Goal: Check status

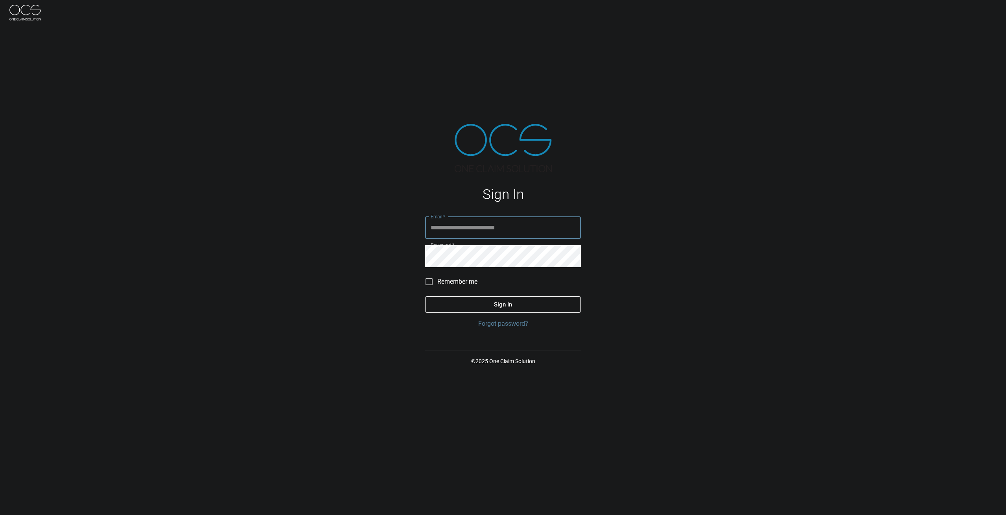
type input "**********"
click at [497, 300] on button "Sign In" at bounding box center [503, 304] width 156 height 17
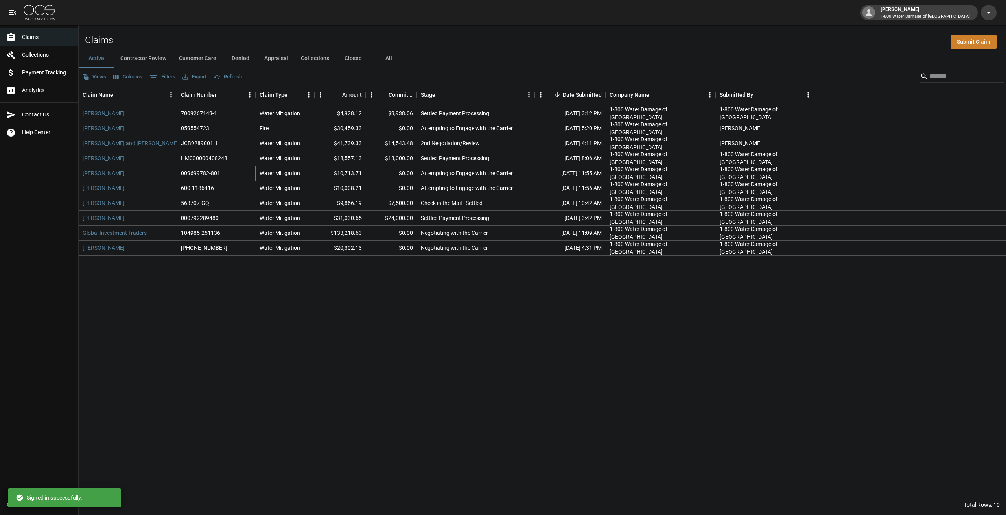
click at [199, 174] on div "009699782-801" at bounding box center [200, 173] width 39 height 8
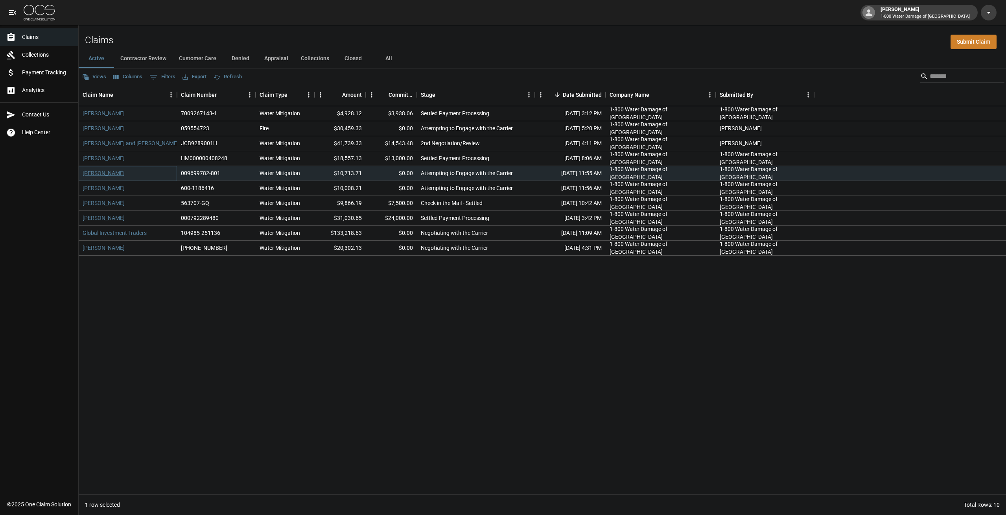
click at [88, 171] on link "[PERSON_NAME]" at bounding box center [104, 173] width 42 height 8
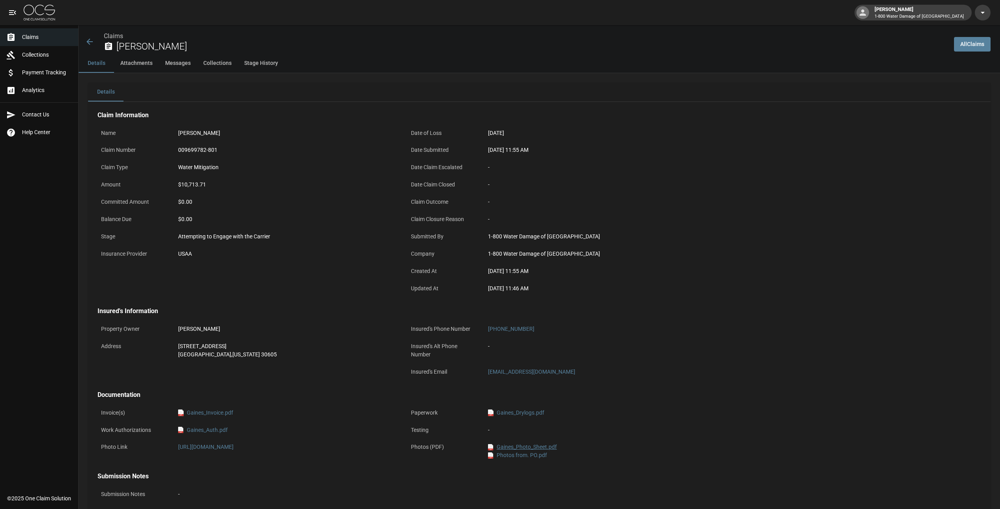
click at [529, 447] on link "pdf Gaines_Photo_Sheet.pdf" at bounding box center [522, 447] width 69 height 8
click at [523, 457] on link "pdf Photos from. PO.pdf" at bounding box center [517, 455] width 59 height 8
drag, startPoint x: 547, startPoint y: 152, endPoint x: 392, endPoint y: 131, distance: 156.1
click at [392, 131] on div "Name [PERSON_NAME] Claim Number 009699782-801 Claim Type Water Mitigation Amoun…" at bounding box center [398, 207] width 620 height 182
click at [299, 183] on div "$10,713.71" at bounding box center [286, 185] width 216 height 8
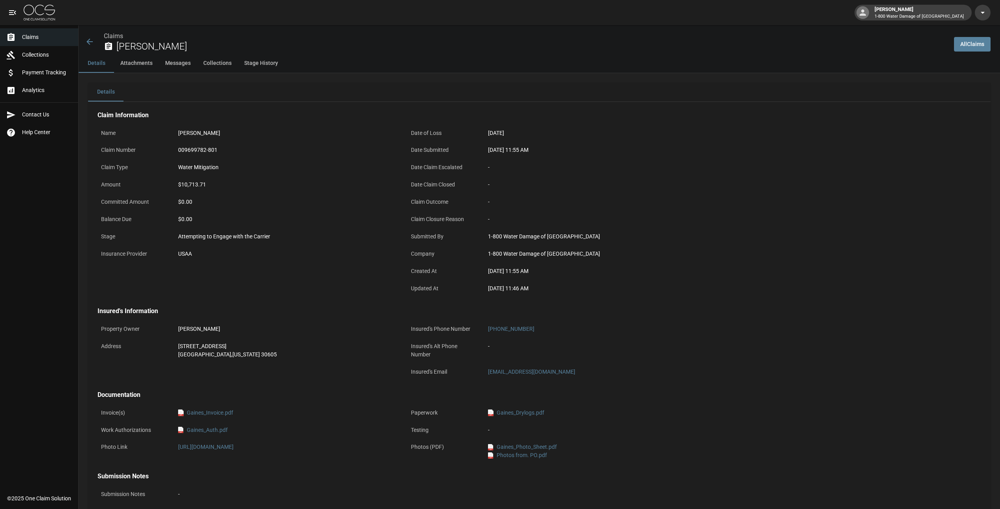
drag, startPoint x: 201, startPoint y: 258, endPoint x: 256, endPoint y: 267, distance: 55.8
click at [256, 267] on div "Name [PERSON_NAME] Claim Number 009699782-801 Claim Type Water Mitigation Amoun…" at bounding box center [243, 207] width 310 height 182
